Goal: Complete application form

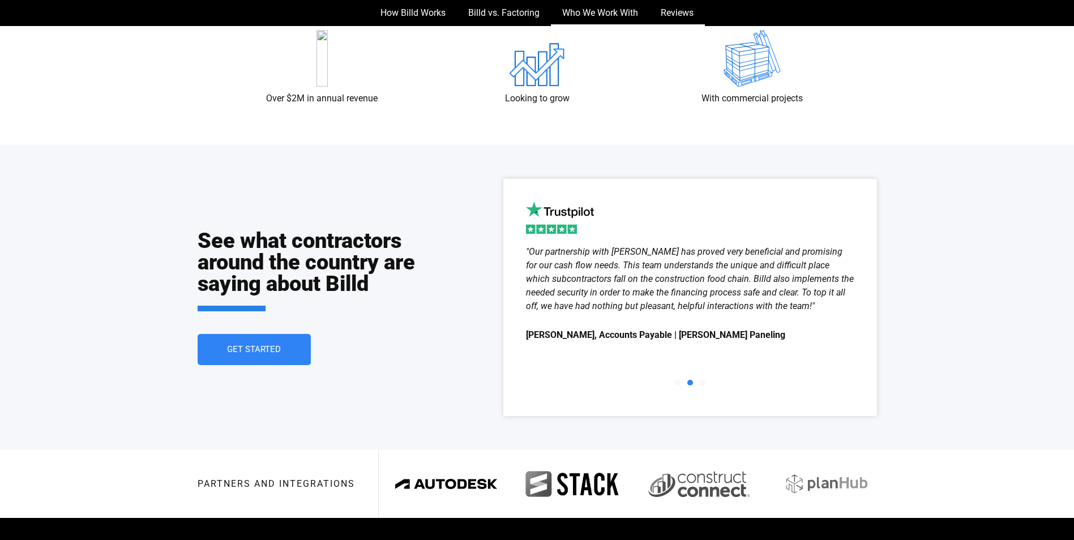
scroll to position [1985, 0]
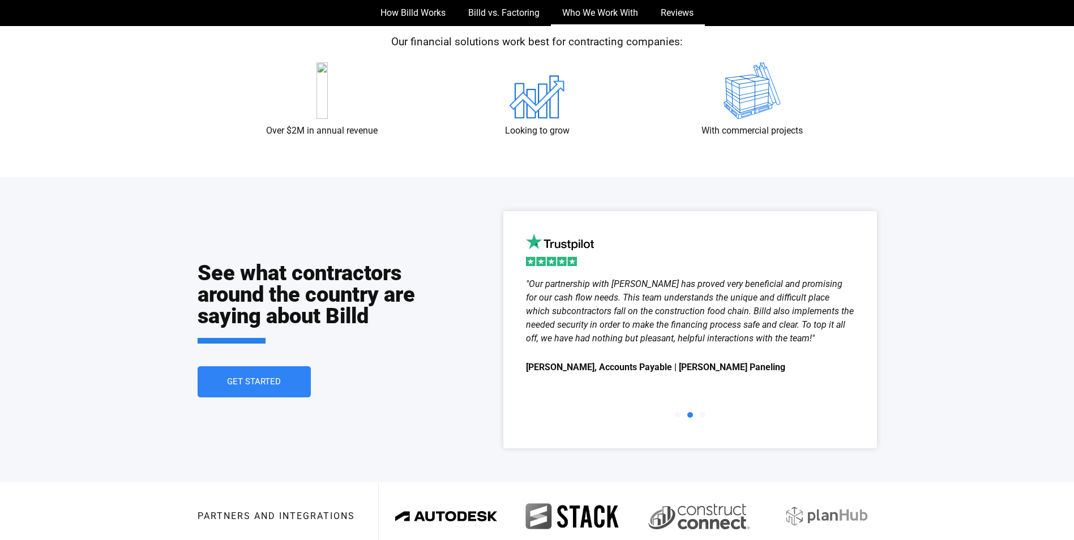
click at [278, 385] on span "Get Started" at bounding box center [254, 382] width 54 height 8
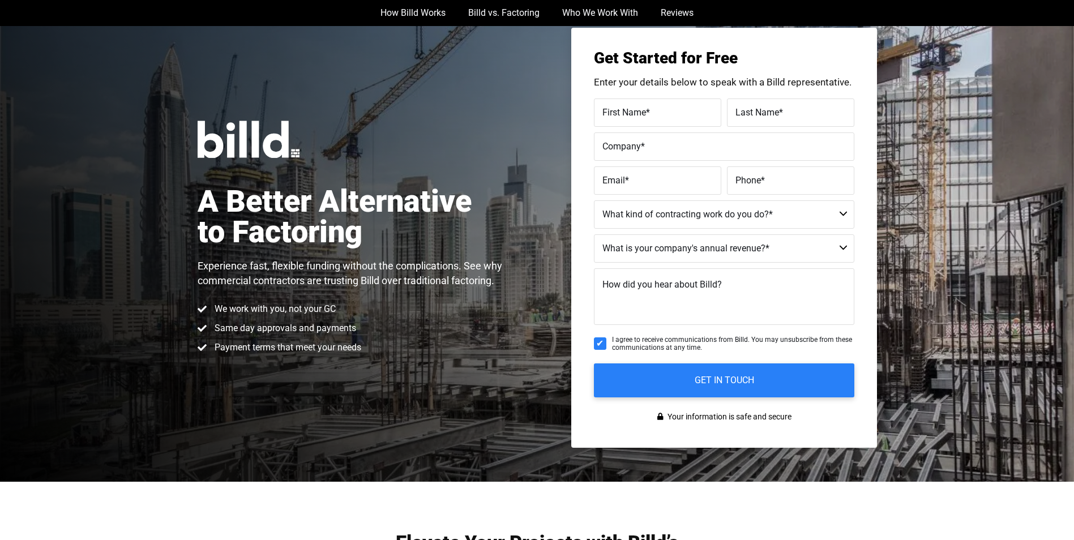
scroll to position [26, 0]
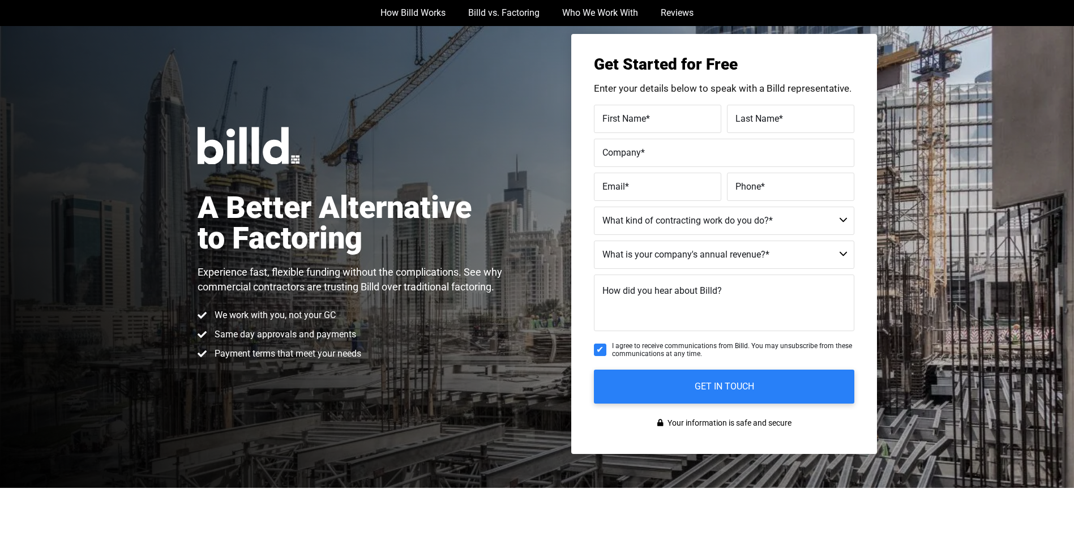
click at [675, 103] on div "Get Started for Free Enter your details below to speak with a Billd representat…" at bounding box center [724, 244] width 306 height 420
drag, startPoint x: 670, startPoint y: 110, endPoint x: 668, endPoint y: 116, distance: 5.9
click at [668, 113] on div "First Name *" at bounding box center [659, 119] width 130 height 28
type input "[PERSON_NAME]"
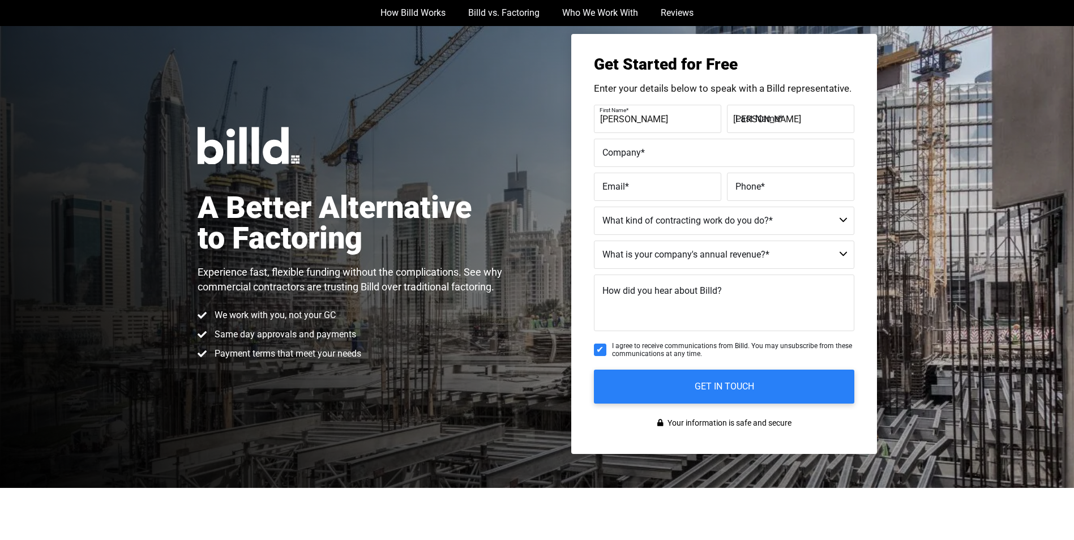
type input "Holdinn All The Cards Contracting LLC"
type input "[EMAIL_ADDRESS][DOMAIN_NAME]"
type input "[PHONE_NUMBER]"
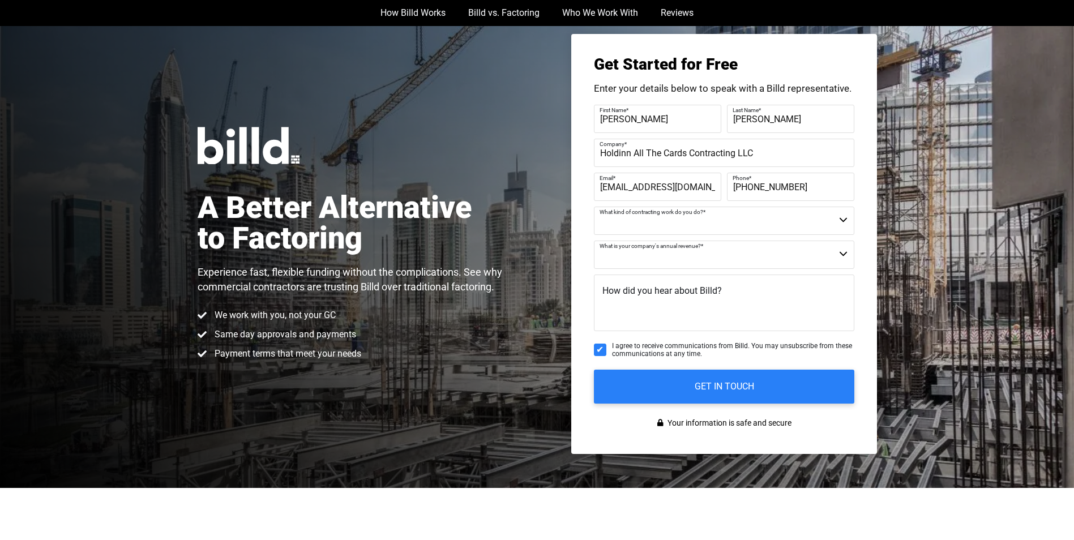
click at [713, 223] on select "Commercial Commercial and Residential Residential Not a Contractor" at bounding box center [724, 221] width 260 height 28
select select "Commercial"
click at [594, 207] on select "Commercial Commercial and Residential Residential Not a Contractor" at bounding box center [724, 221] width 260 height 28
click at [694, 255] on select "$40M + $25M - $40M $8M - $25M $4M - $8M $2M - $4M $1M - $2M Less than $1M" at bounding box center [724, 255] width 260 height 28
select select "Less than $1M"
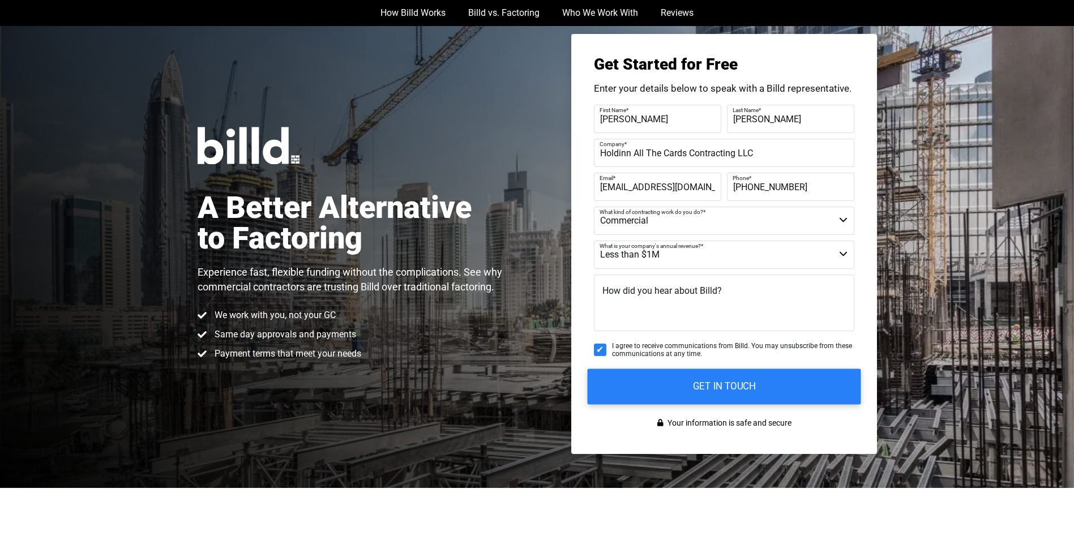
click at [594, 241] on select "$40M + $25M - $40M $8M - $25M $4M - $8M $2M - $4M $1M - $2M Less than $1M" at bounding box center [724, 255] width 260 height 28
click at [698, 300] on textarea "How did you hear about Billd?" at bounding box center [724, 303] width 260 height 57
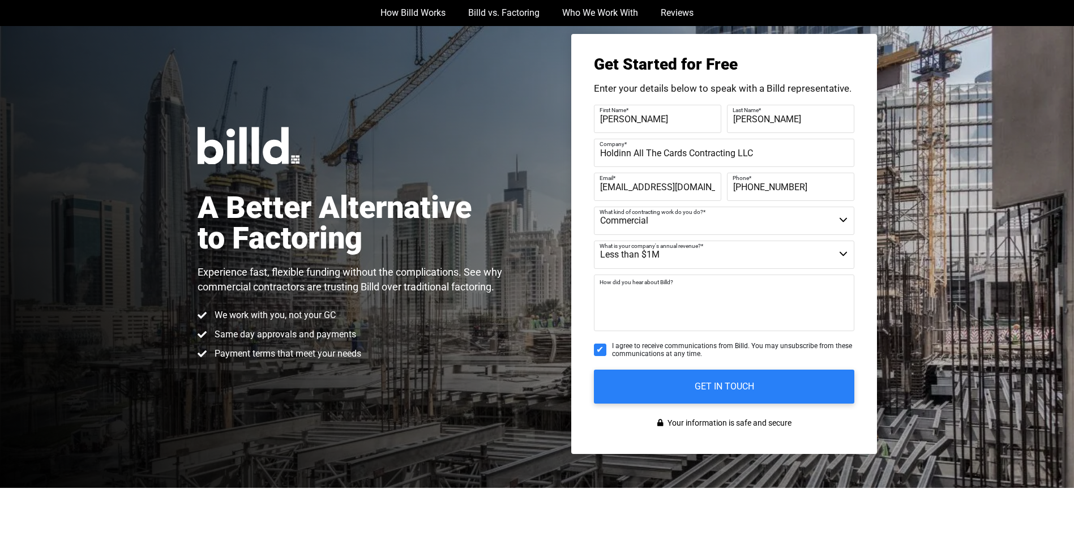
type textarea "Bluebook"
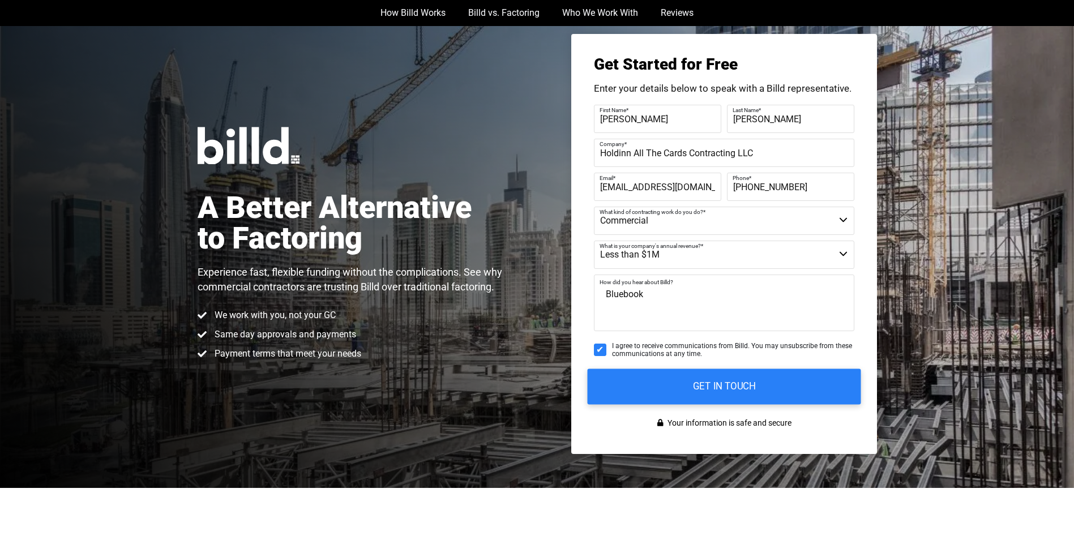
click at [694, 379] on input "GET IN TOUCH" at bounding box center [723, 387] width 273 height 36
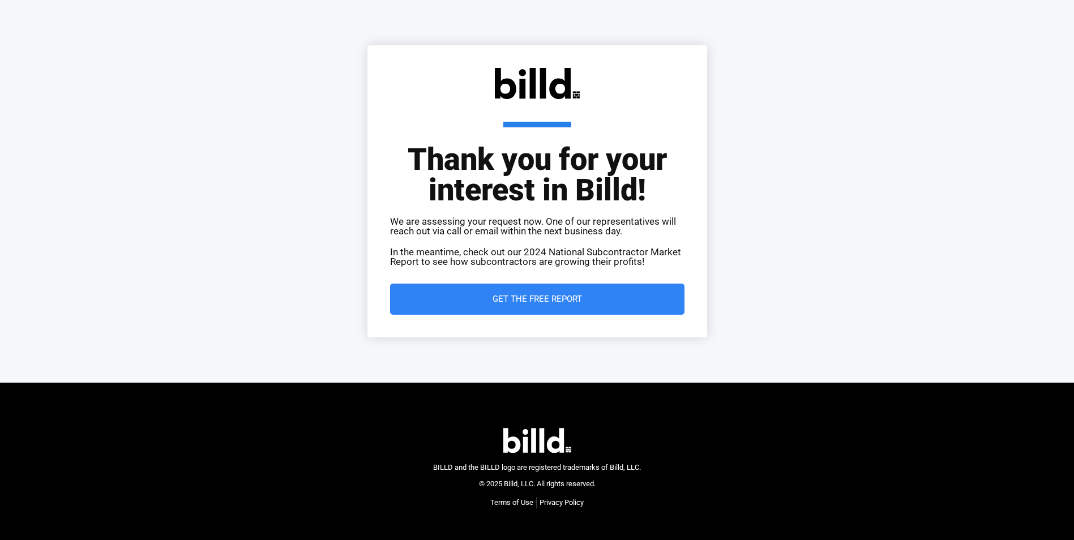
click at [588, 299] on span "Get the Free Report" at bounding box center [537, 299] width 249 height 8
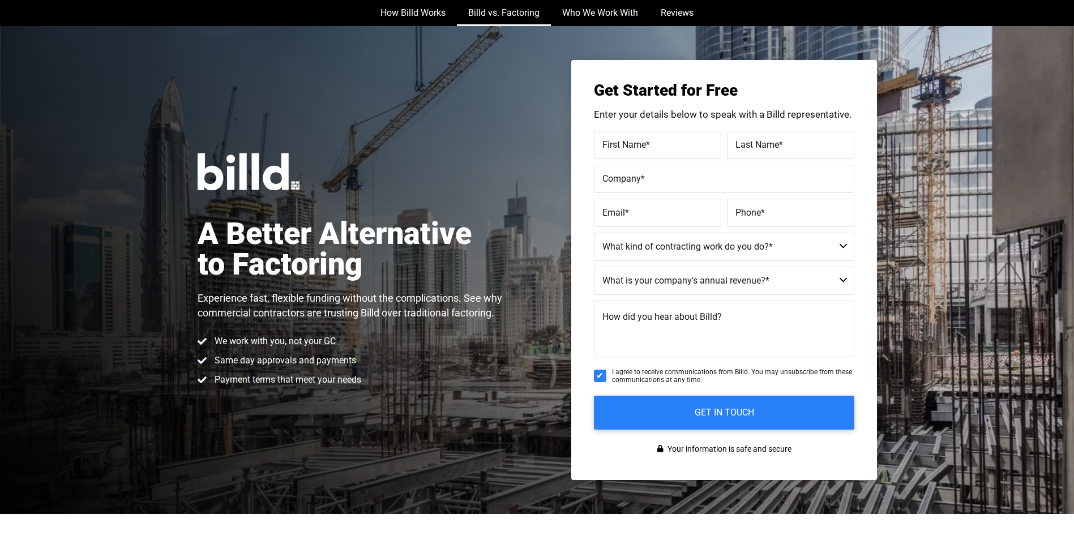
click at [497, 14] on link "Billd vs. Factoring" at bounding box center [504, 13] width 94 height 26
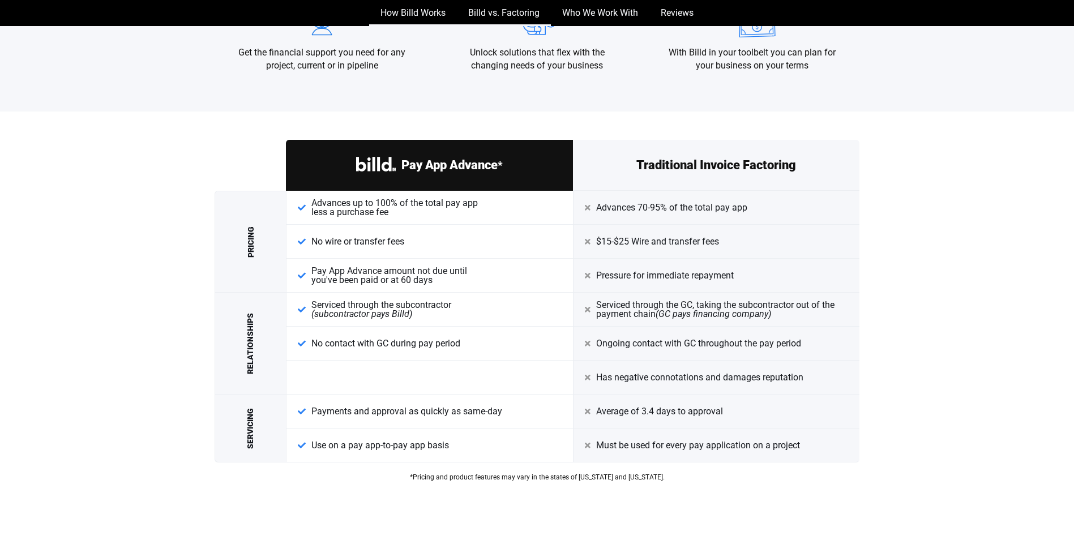
scroll to position [1426, 0]
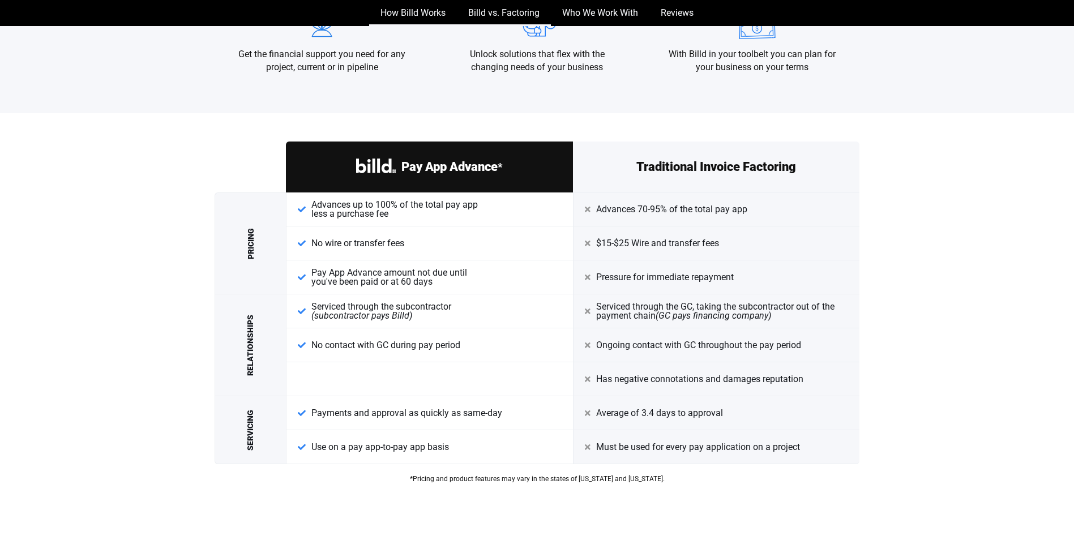
click at [405, 7] on link "How Billd Works" at bounding box center [413, 13] width 88 height 26
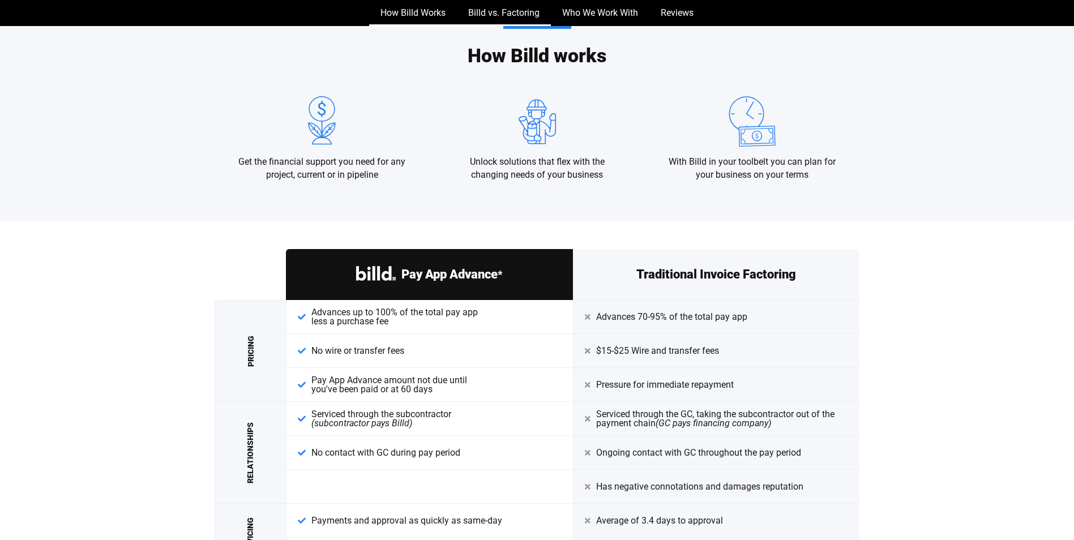
scroll to position [1307, 0]
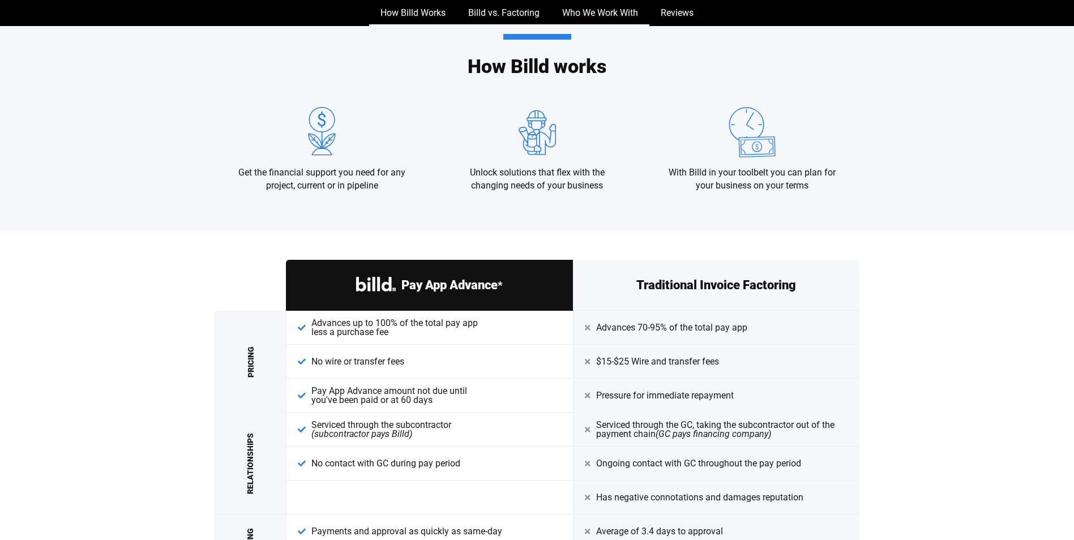
click at [625, 14] on link "Who We Work With" at bounding box center [600, 13] width 99 height 26
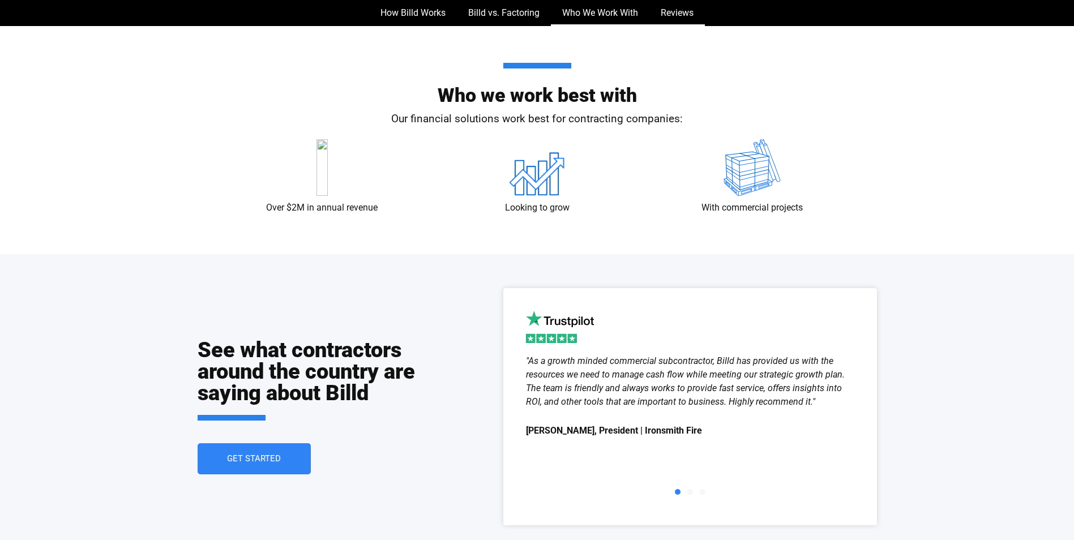
scroll to position [1936, 0]
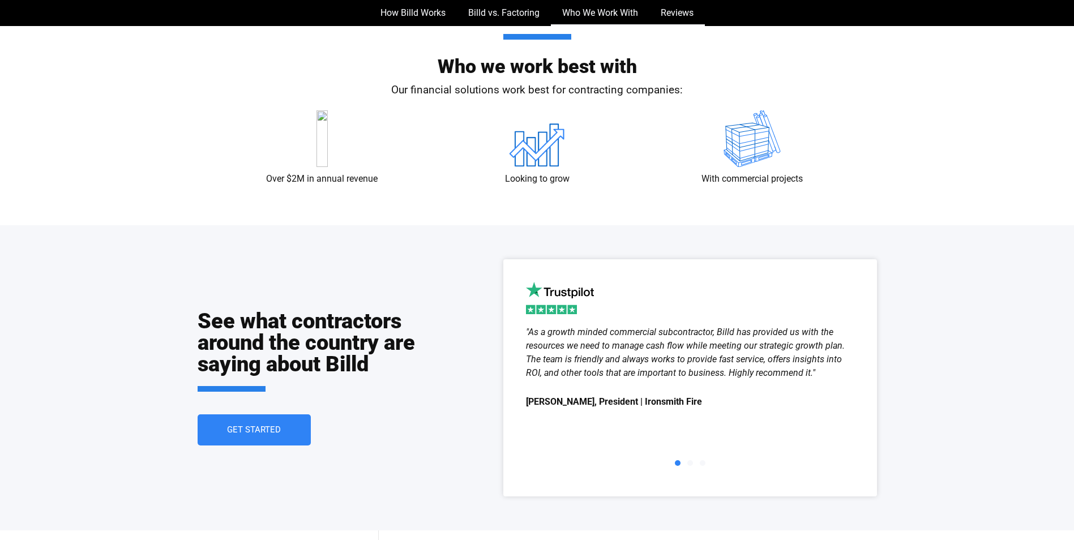
click at [669, 11] on link "Reviews" at bounding box center [676, 13] width 55 height 26
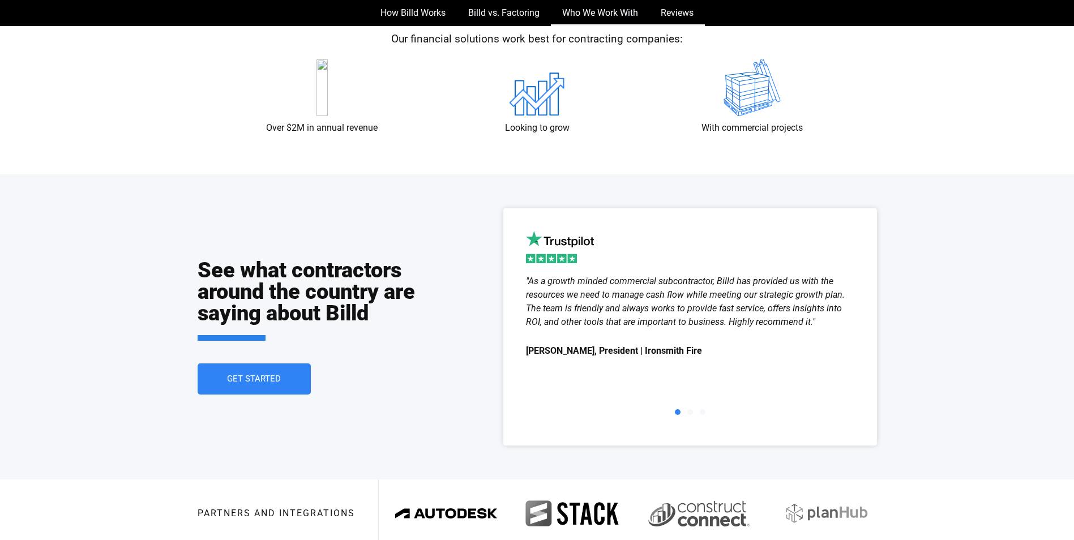
scroll to position [1985, 0]
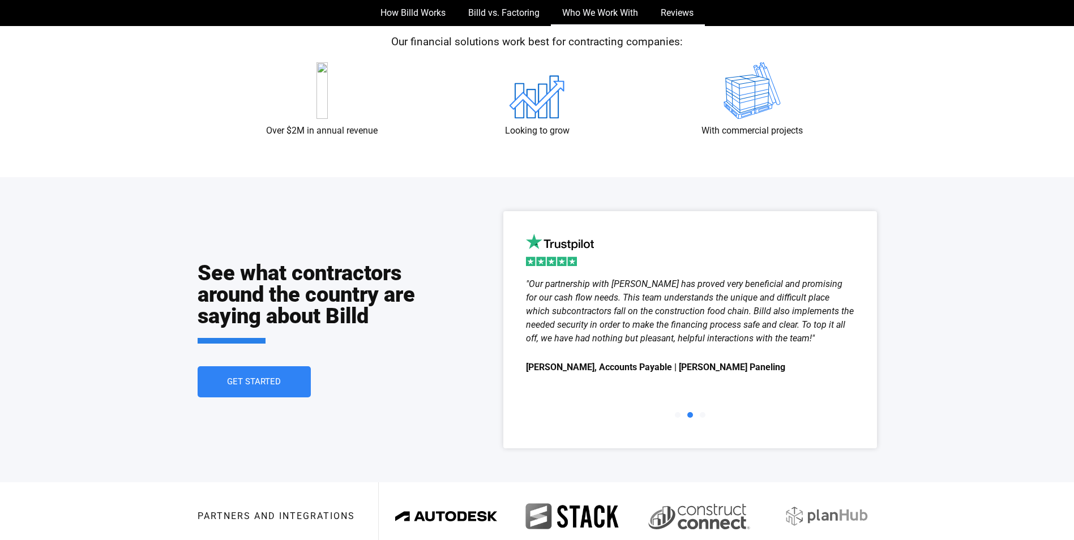
click at [815, 335] on div ""Our partnership with [PERSON_NAME] has proved very beneficial and promising fo…" at bounding box center [690, 311] width 328 height 68
click at [873, 333] on div ""When I was first introduced to Billd, I didn't know what to expect but their s…" at bounding box center [690, 330] width 374 height 238
click at [818, 335] on div ""Our partnership with [PERSON_NAME] has proved very beneficial and promising fo…" at bounding box center [690, 311] width 328 height 68
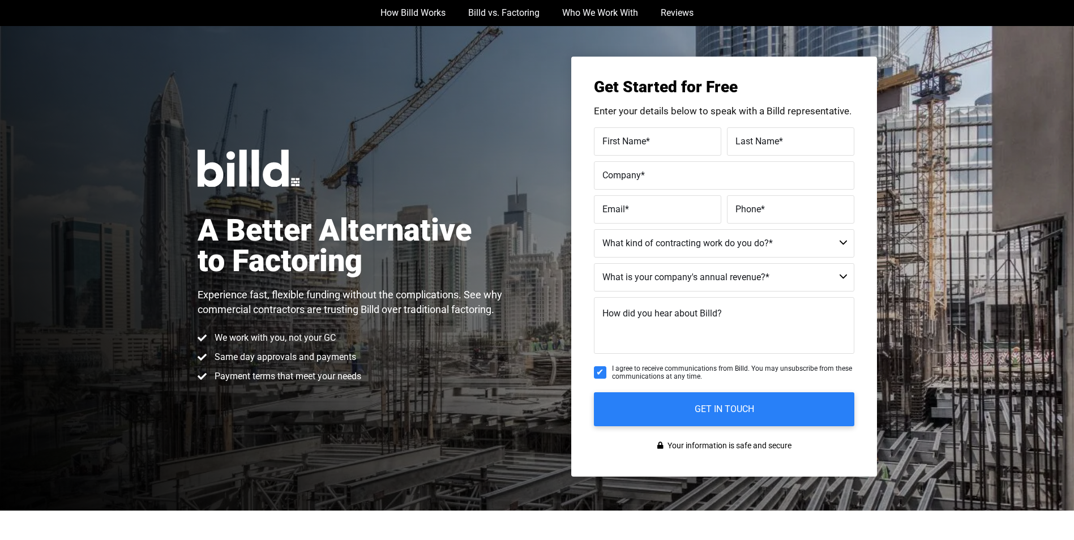
scroll to position [0, 0]
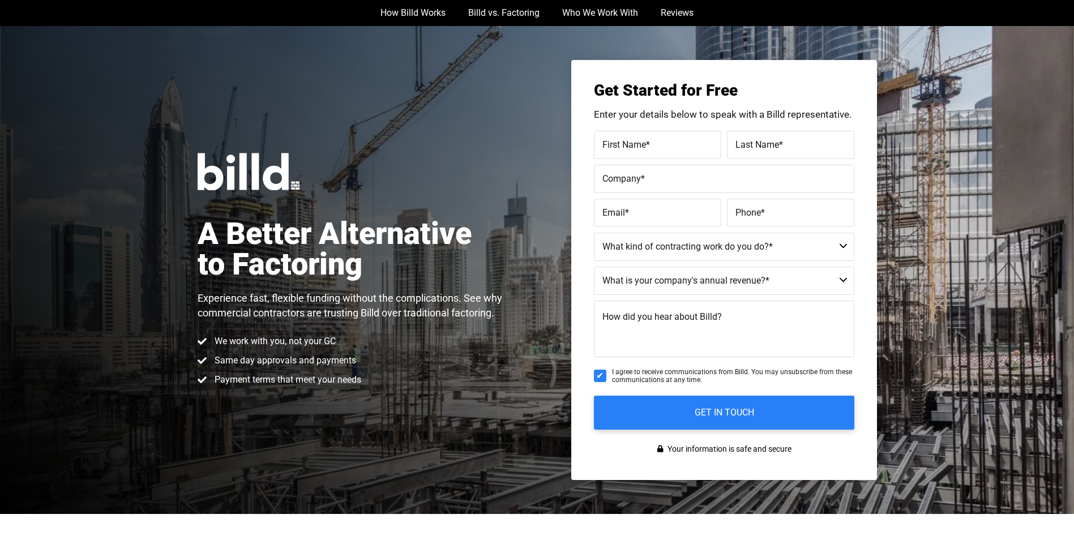
click at [667, 152] on label "First Name *" at bounding box center [657, 145] width 110 height 16
click at [667, 152] on input "First Name *" at bounding box center [657, 145] width 127 height 28
click at [669, 144] on label "First Name *" at bounding box center [656, 137] width 113 height 16
click at [669, 144] on input "First Name *" at bounding box center [657, 145] width 127 height 28
type input "[PERSON_NAME]"
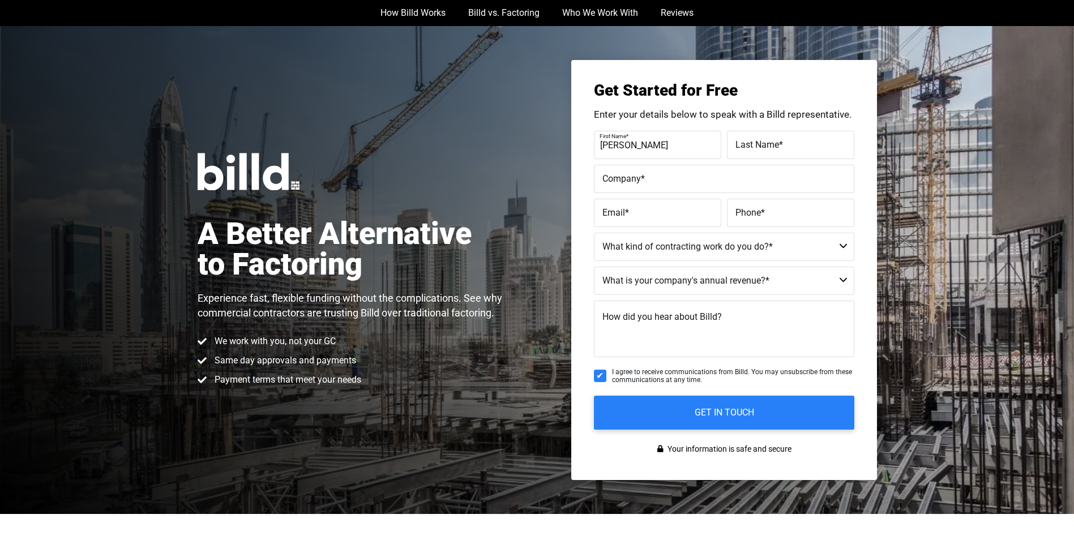
type input "[PERSON_NAME]"
type input "Holdinn All The Cards Contracting LLC"
type input "[EMAIL_ADDRESS][DOMAIN_NAME]"
type input "[PHONE_NUMBER]"
